Goal: Find specific page/section: Find specific page/section

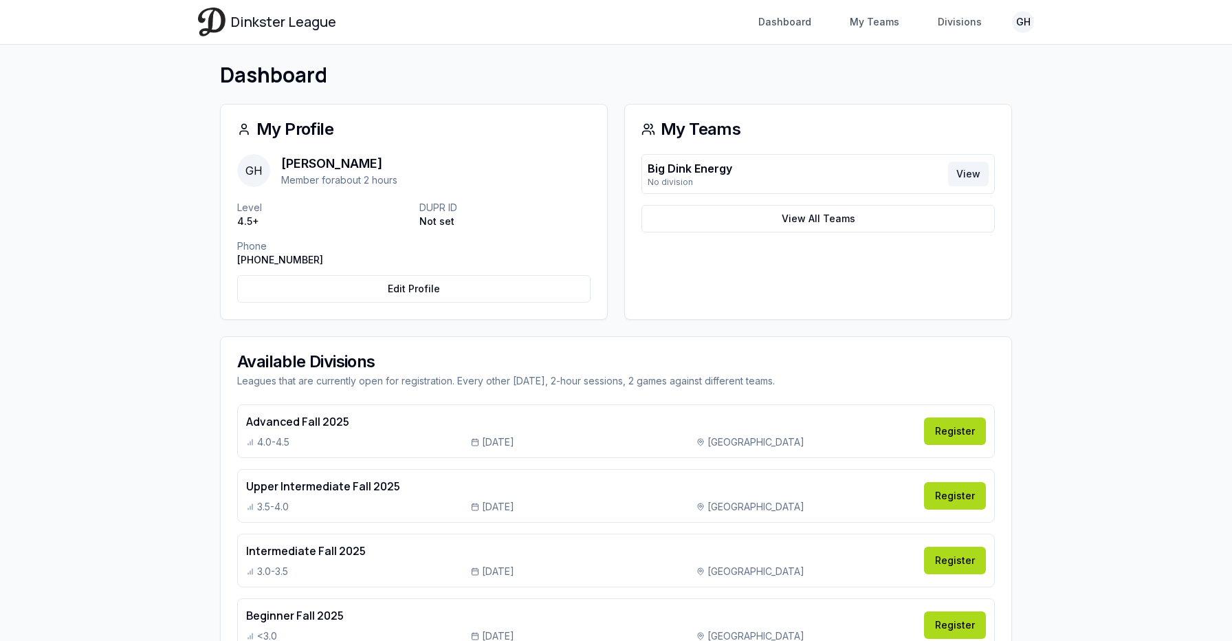
click at [975, 173] on link "View" at bounding box center [968, 174] width 41 height 25
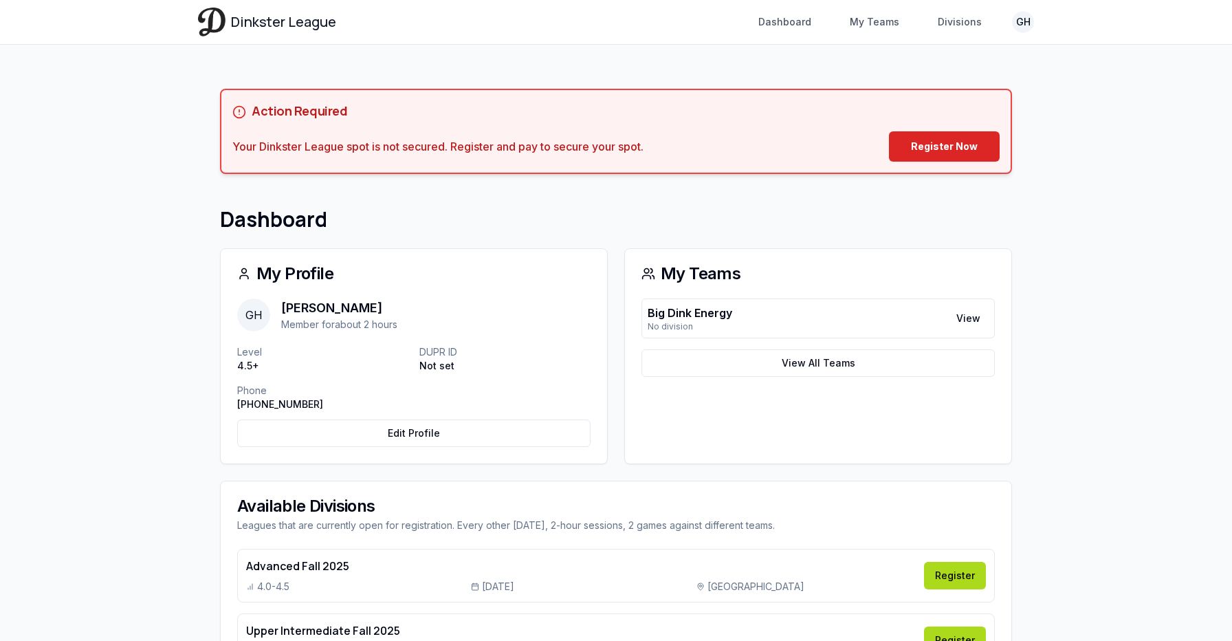
scroll to position [144, 0]
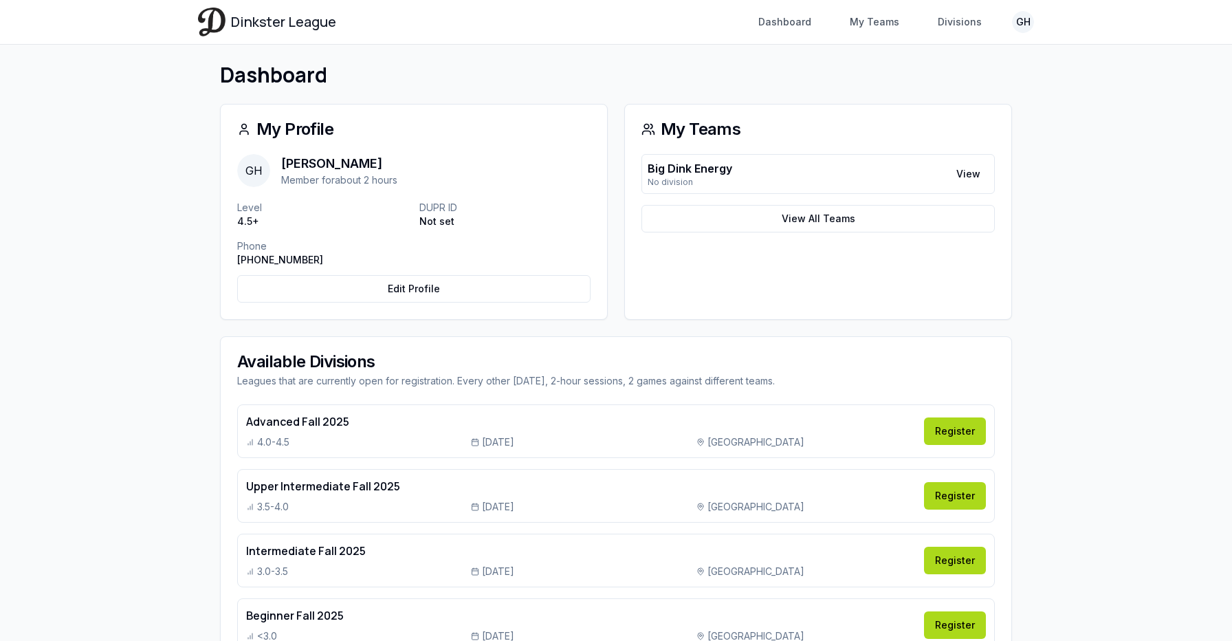
click at [980, 160] on div "Big Dink Energy No division View" at bounding box center [818, 174] width 353 height 40
click at [980, 176] on link "View" at bounding box center [968, 174] width 41 height 25
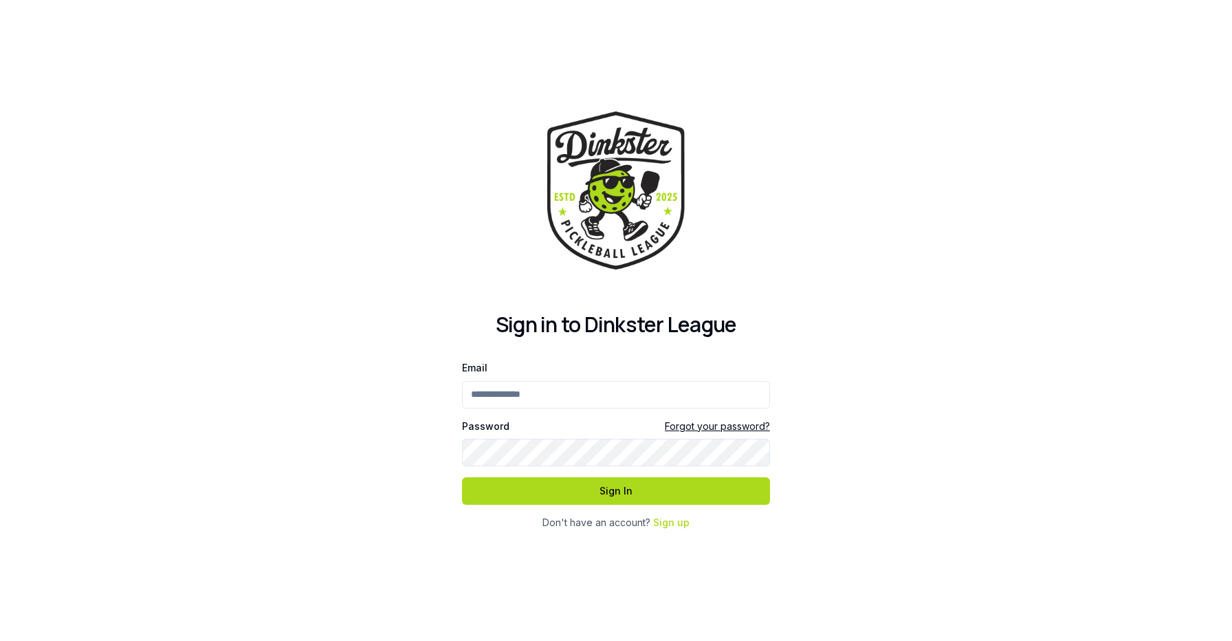
click at [584, 395] on input "Email" at bounding box center [616, 395] width 308 height 28
type input "**********"
click at [462, 477] on button "Sign In" at bounding box center [616, 491] width 308 height 28
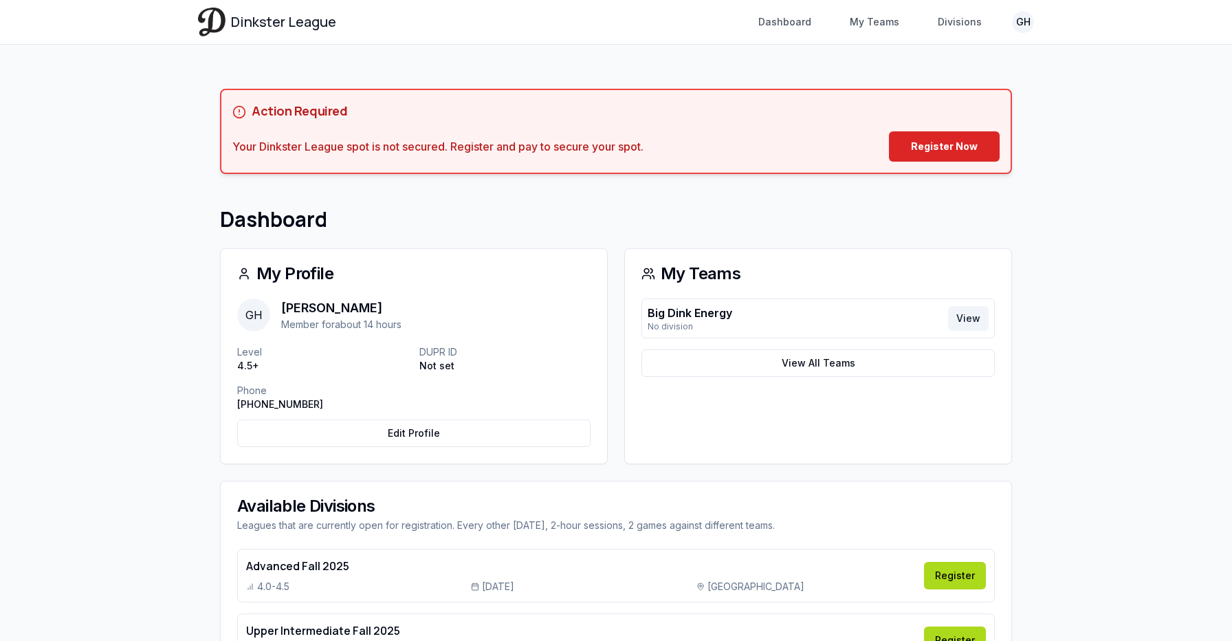
click at [979, 314] on link "View" at bounding box center [968, 318] width 41 height 25
click at [969, 319] on link "View" at bounding box center [968, 318] width 41 height 25
click at [977, 318] on link "View" at bounding box center [968, 318] width 41 height 25
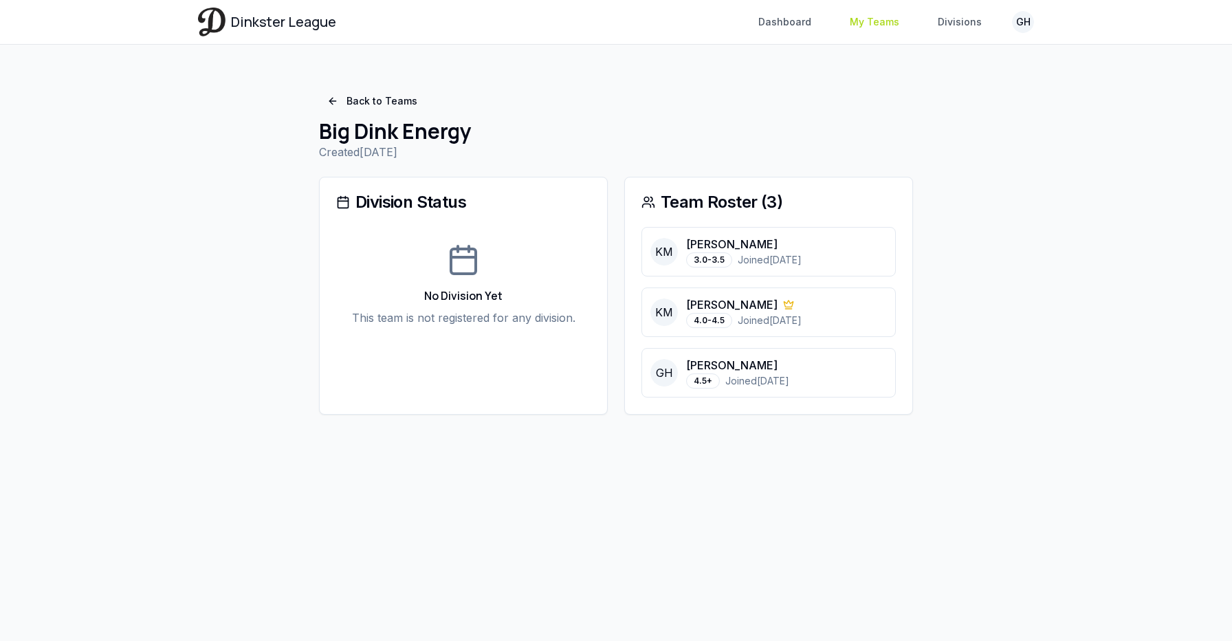
click at [880, 21] on link "My Teams" at bounding box center [875, 22] width 66 height 25
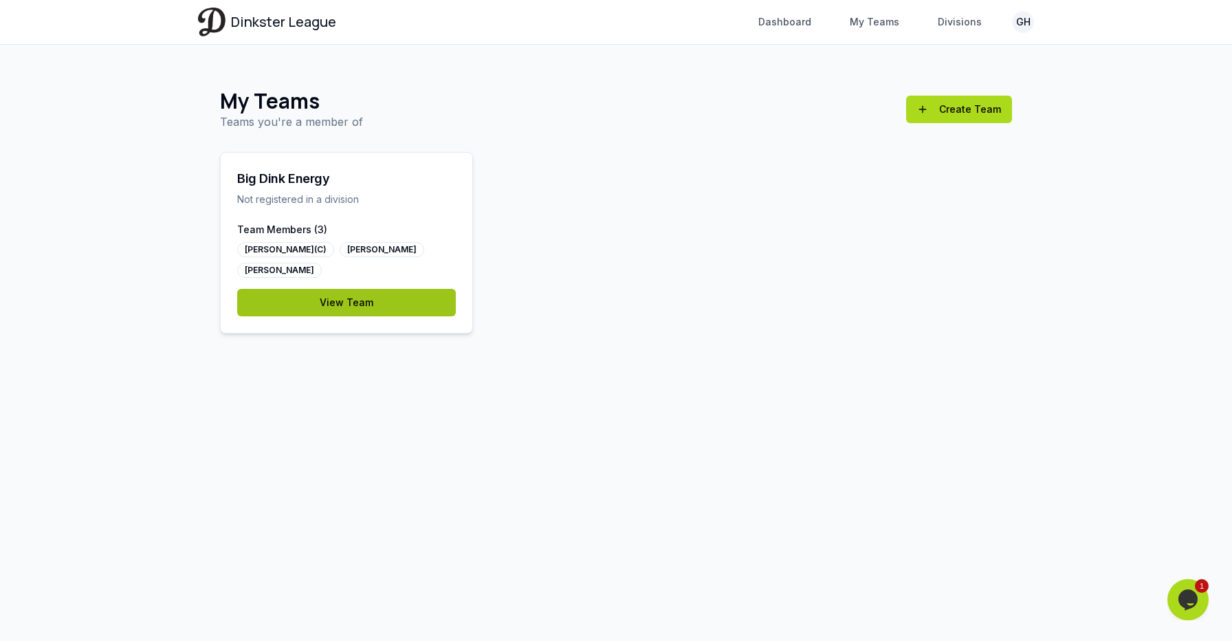
click at [427, 289] on link "View Team" at bounding box center [346, 303] width 219 height 28
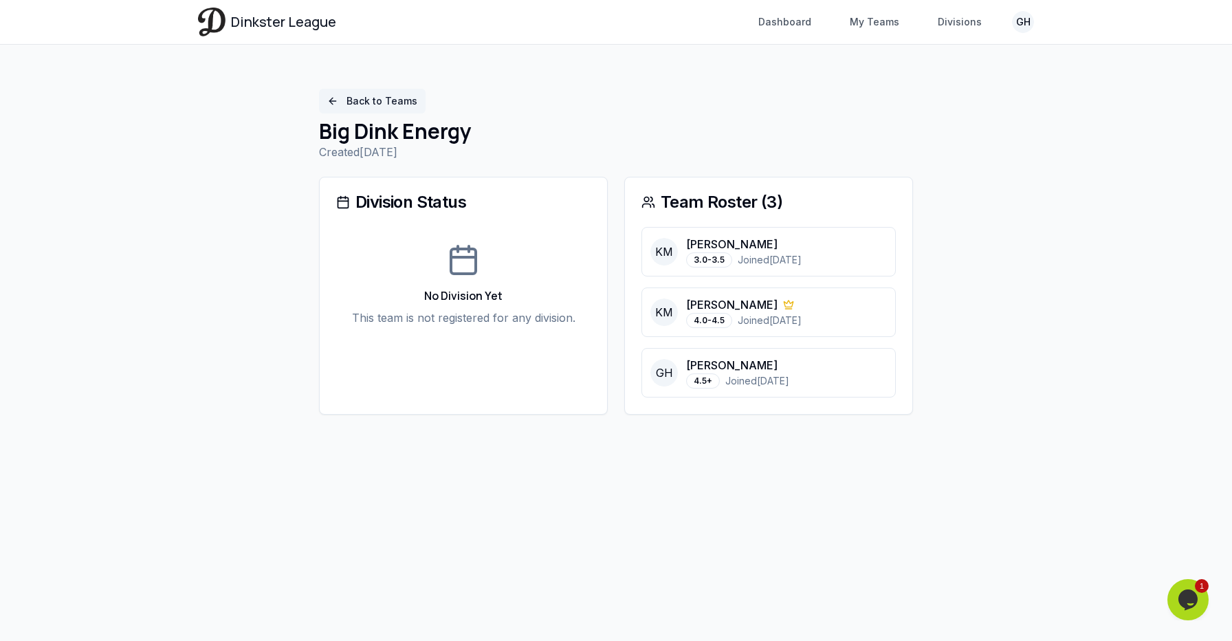
click at [397, 102] on link "Back to Teams" at bounding box center [372, 101] width 107 height 25
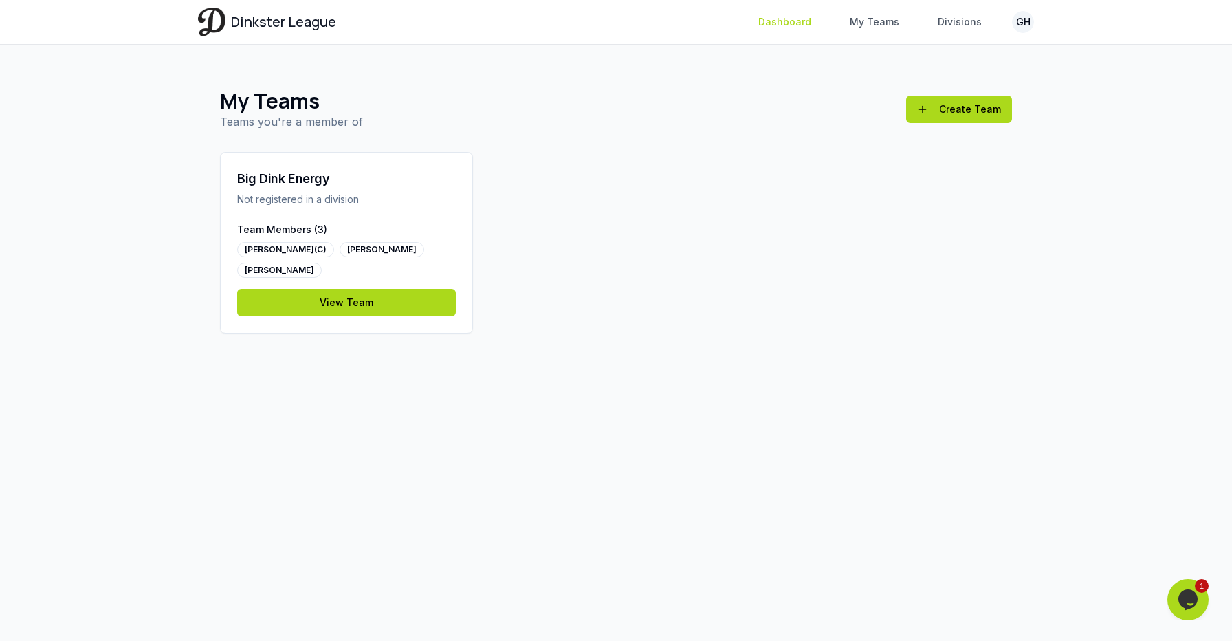
click at [800, 23] on link "Dashboard" at bounding box center [784, 22] width 69 height 25
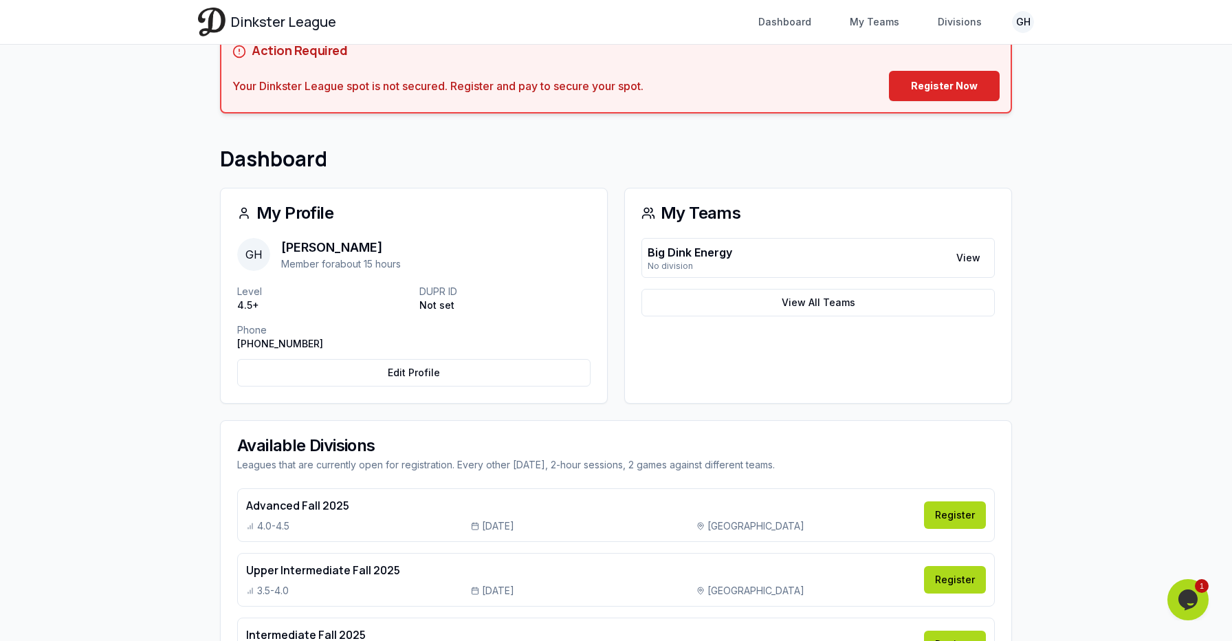
scroll to position [81, 0]
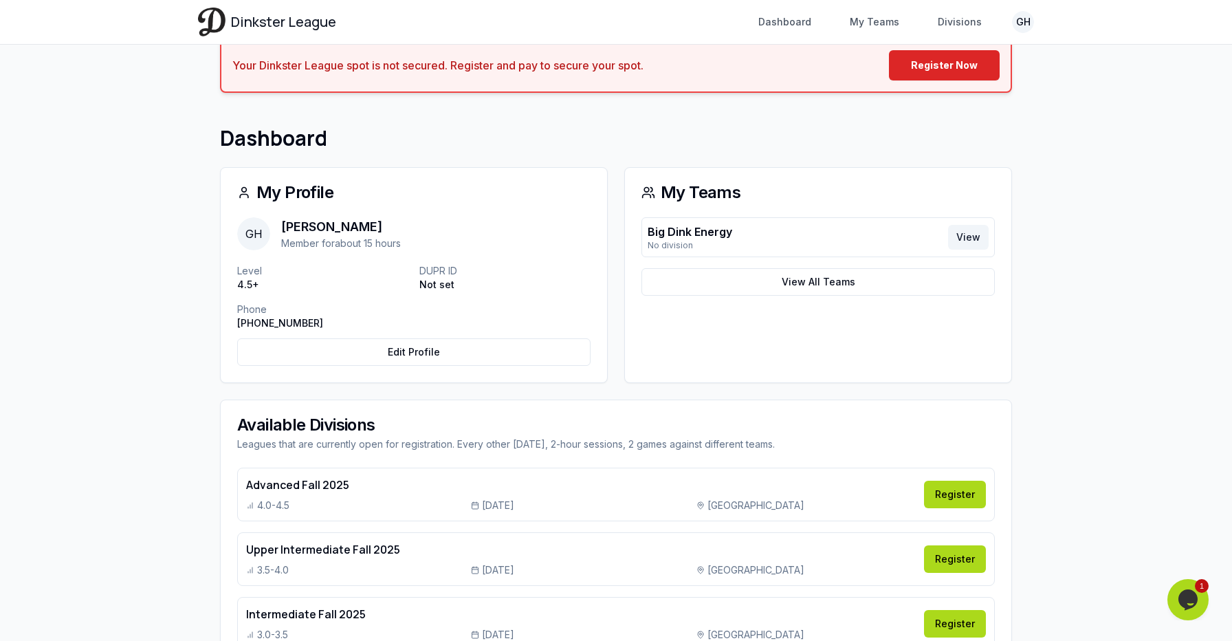
click at [975, 232] on link "View" at bounding box center [968, 237] width 41 height 25
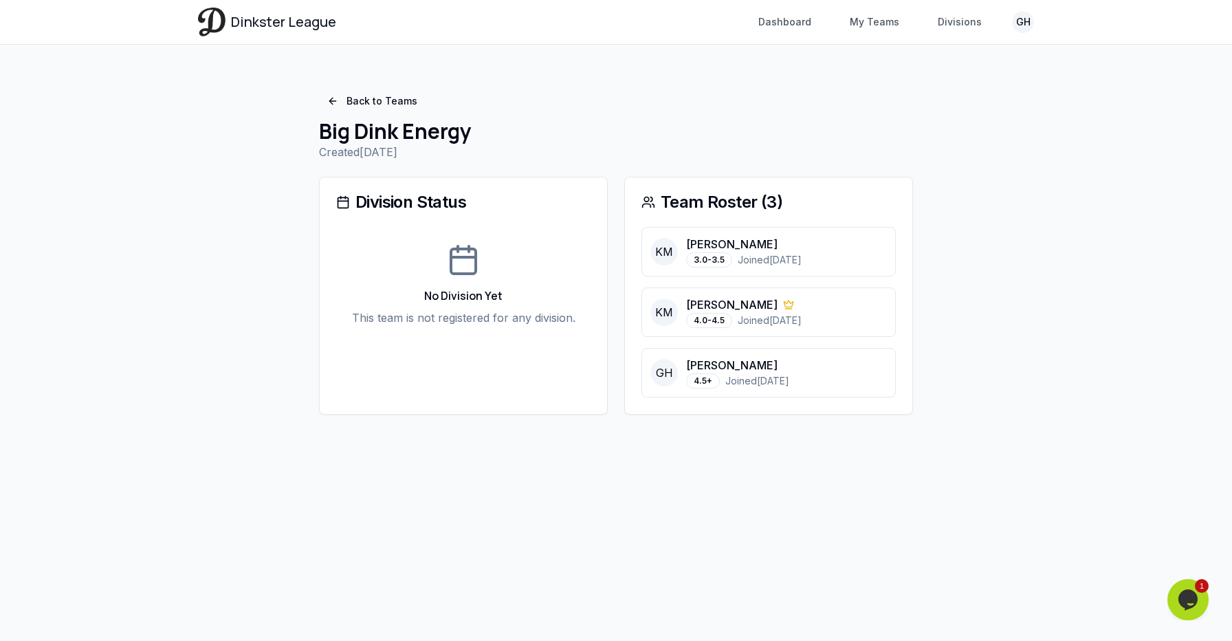
click at [778, 399] on div "KM Kory Mai 3.0-3.5 Joined 9/2/2025 KM Kayly Mai 4.0-4.5 Joined 9/2/2025 GH Gra…" at bounding box center [768, 320] width 287 height 187
click at [802, 398] on div "KM Kory Mai 3.0-3.5 Joined 9/2/2025 KM Kayly Mai 4.0-4.5 Joined 9/2/2025 GH Gra…" at bounding box center [768, 320] width 287 height 187
click at [710, 320] on div "4.0-4.5" at bounding box center [709, 320] width 46 height 15
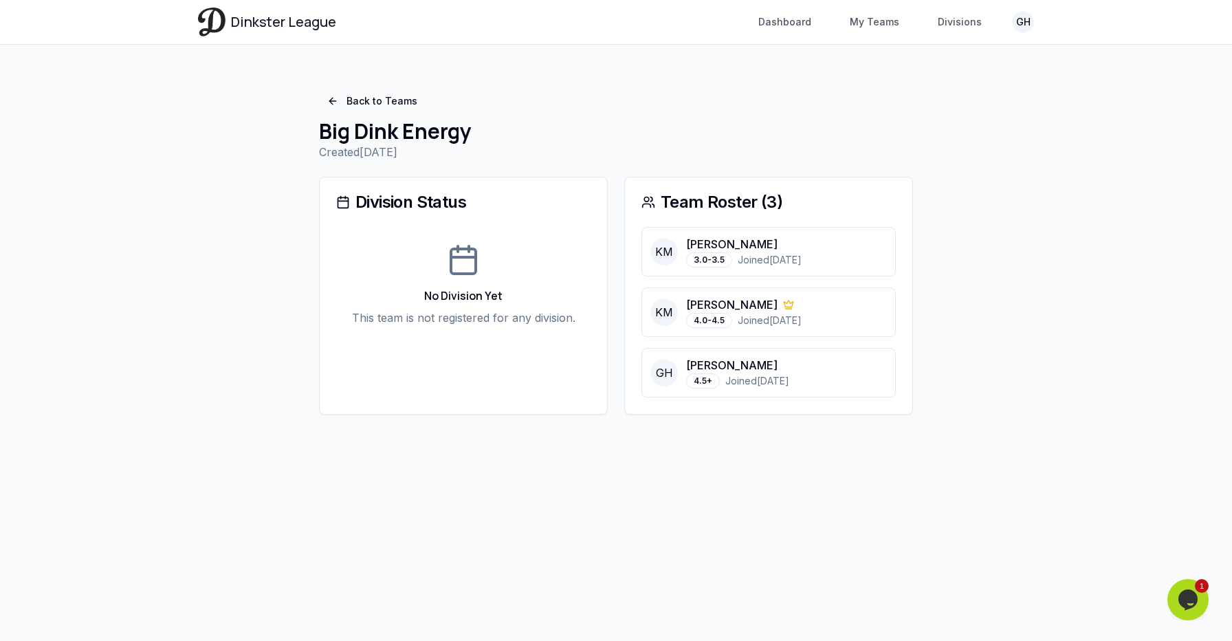
click at [712, 208] on div "Team Roster ( 3 )" at bounding box center [769, 202] width 254 height 17
click at [650, 208] on icon at bounding box center [649, 202] width 14 height 14
click at [369, 102] on link "Back to Teams" at bounding box center [372, 101] width 107 height 25
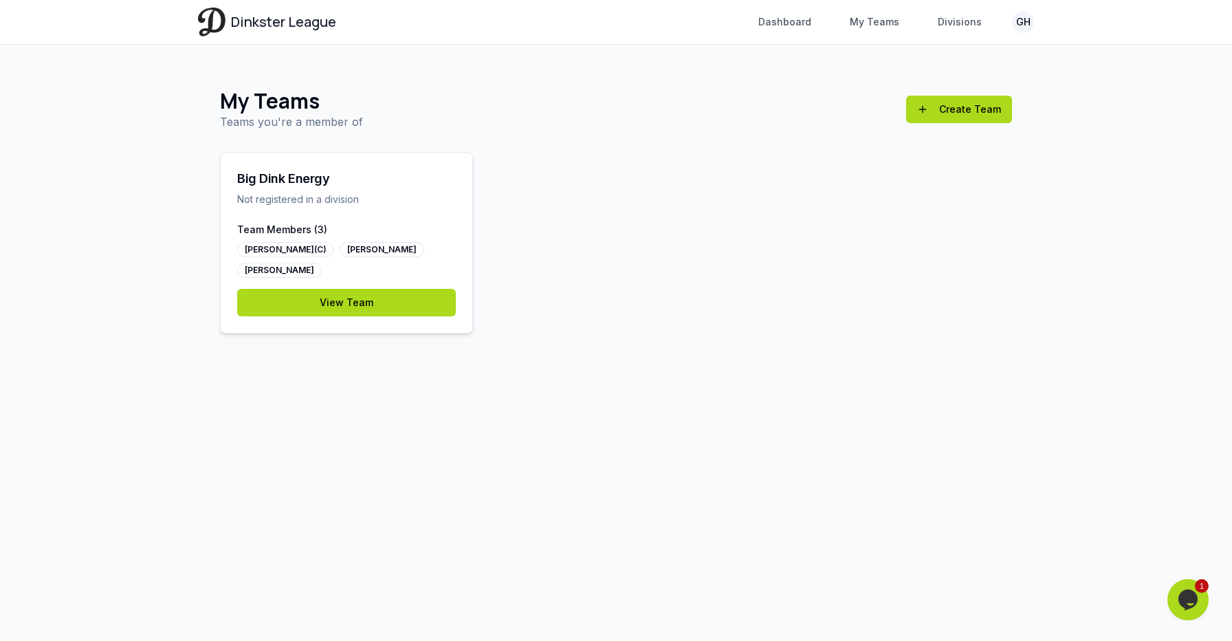
click at [328, 204] on p "Not registered in a division" at bounding box center [346, 200] width 219 height 14
